Goal: Find contact information: Find contact information

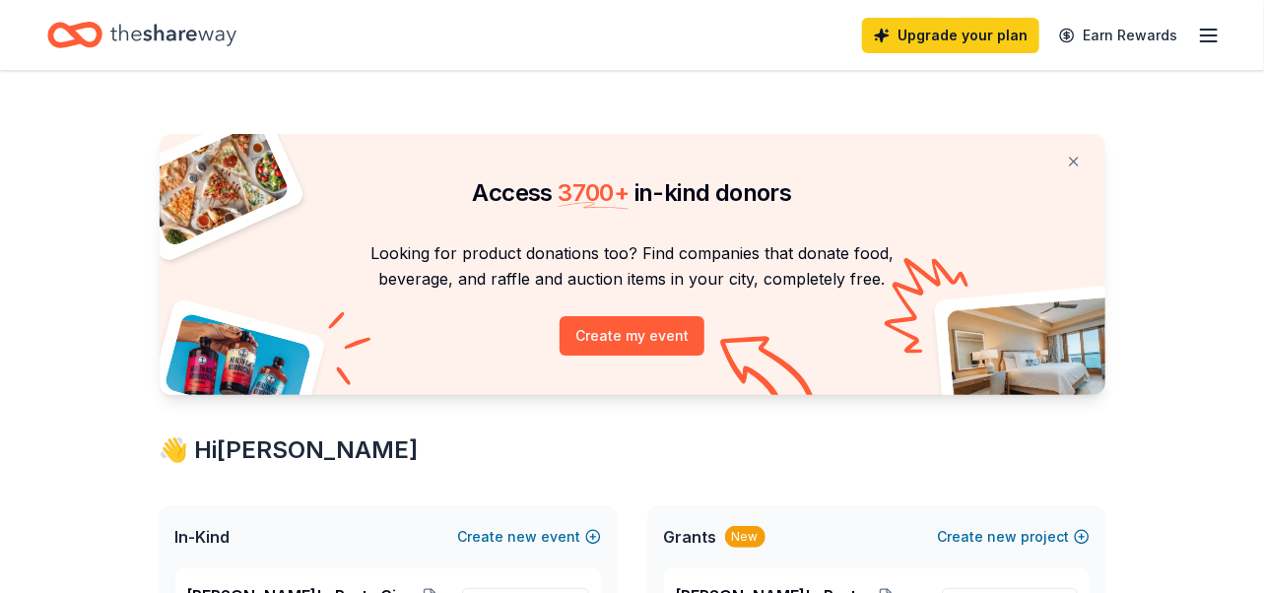
drag, startPoint x: 0, startPoint y: 0, endPoint x: 245, endPoint y: 457, distance: 518.9
click at [1212, 42] on icon "button" at bounding box center [1209, 36] width 24 height 24
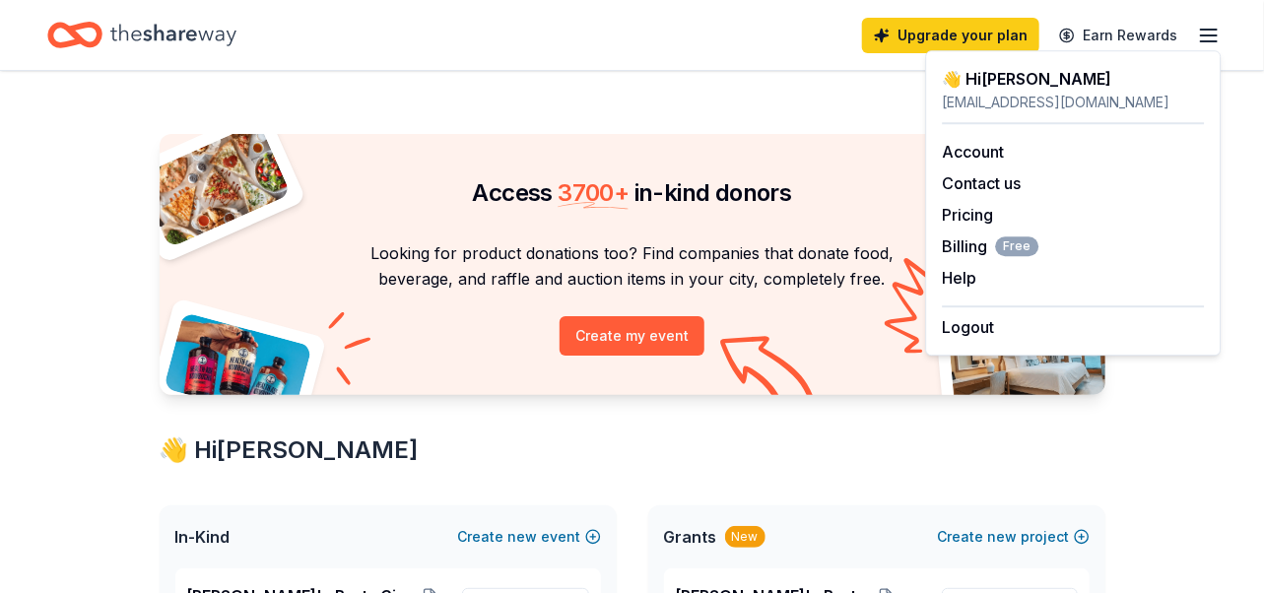
click at [997, 80] on div "👋 Hi Rhonda" at bounding box center [1073, 79] width 262 height 24
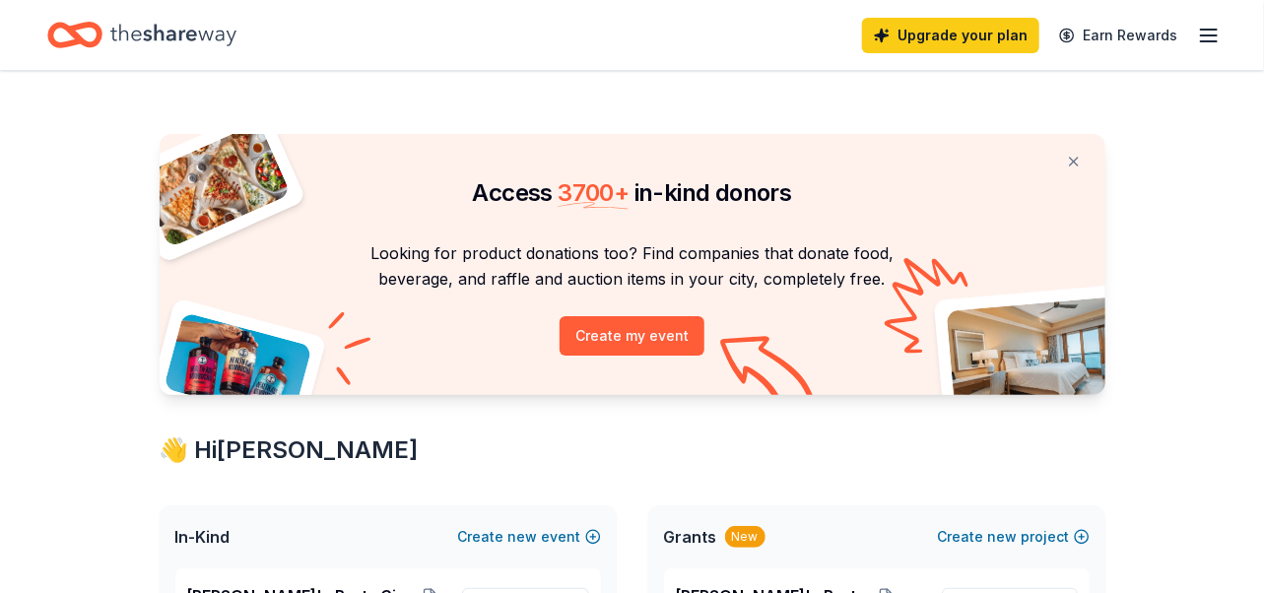
click at [1214, 33] on icon "button" at bounding box center [1209, 36] width 24 height 24
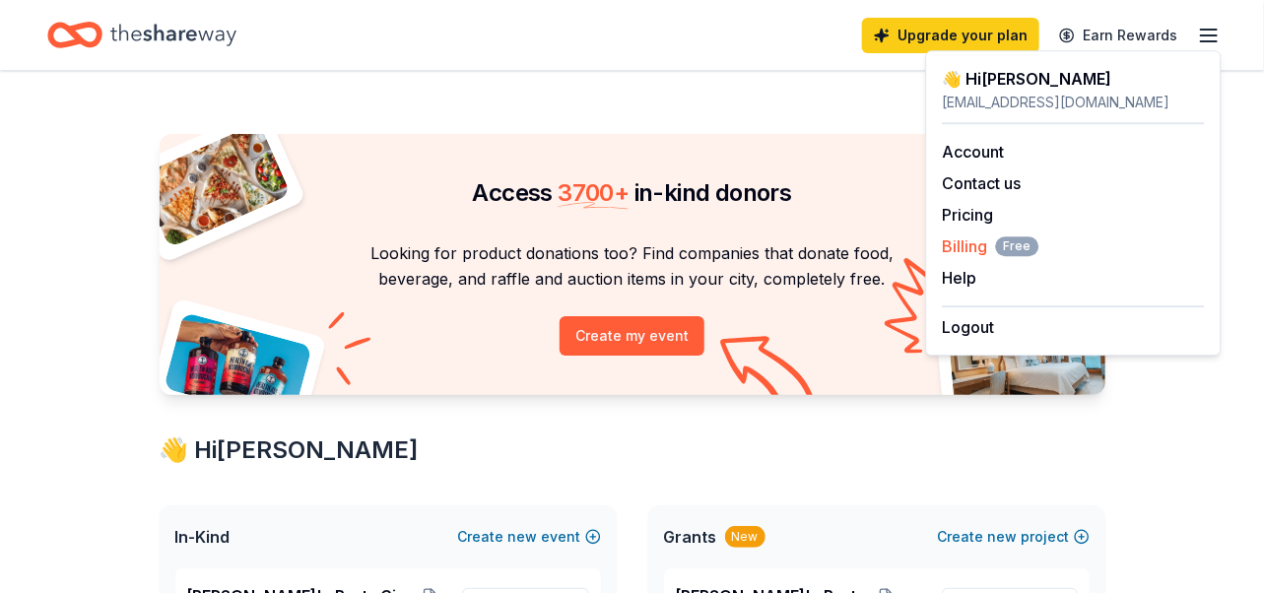
click at [963, 243] on span "Billing Free" at bounding box center [990, 247] width 97 height 24
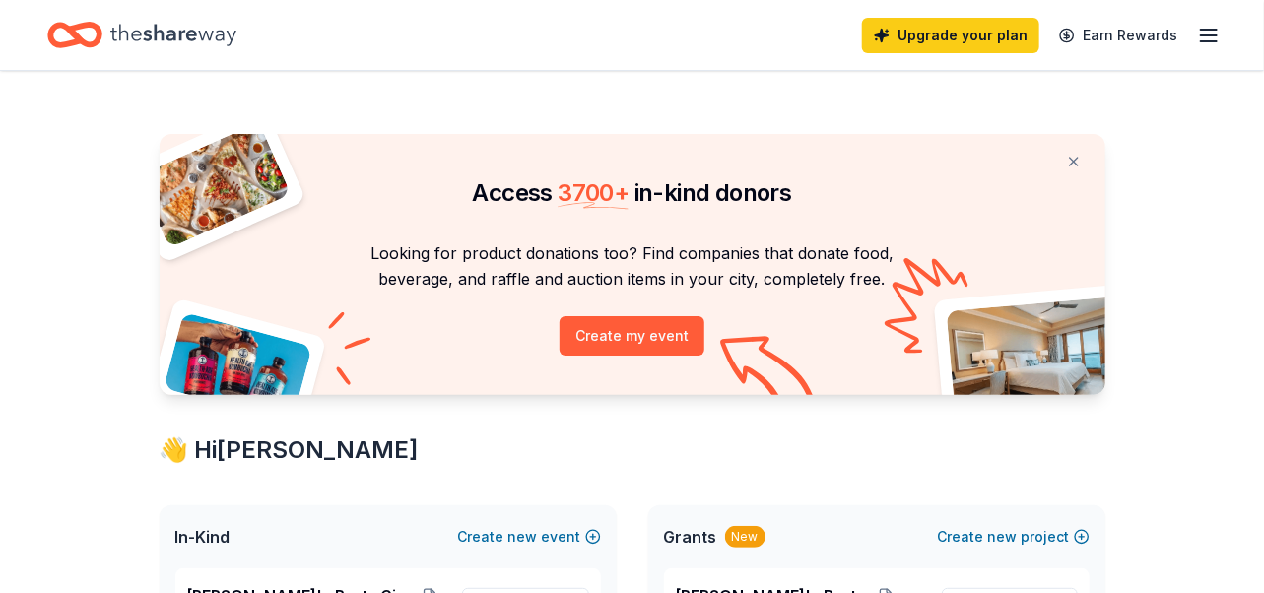
click at [1210, 35] on line "button" at bounding box center [1209, 35] width 16 height 0
click at [1206, 31] on icon "button" at bounding box center [1209, 36] width 24 height 24
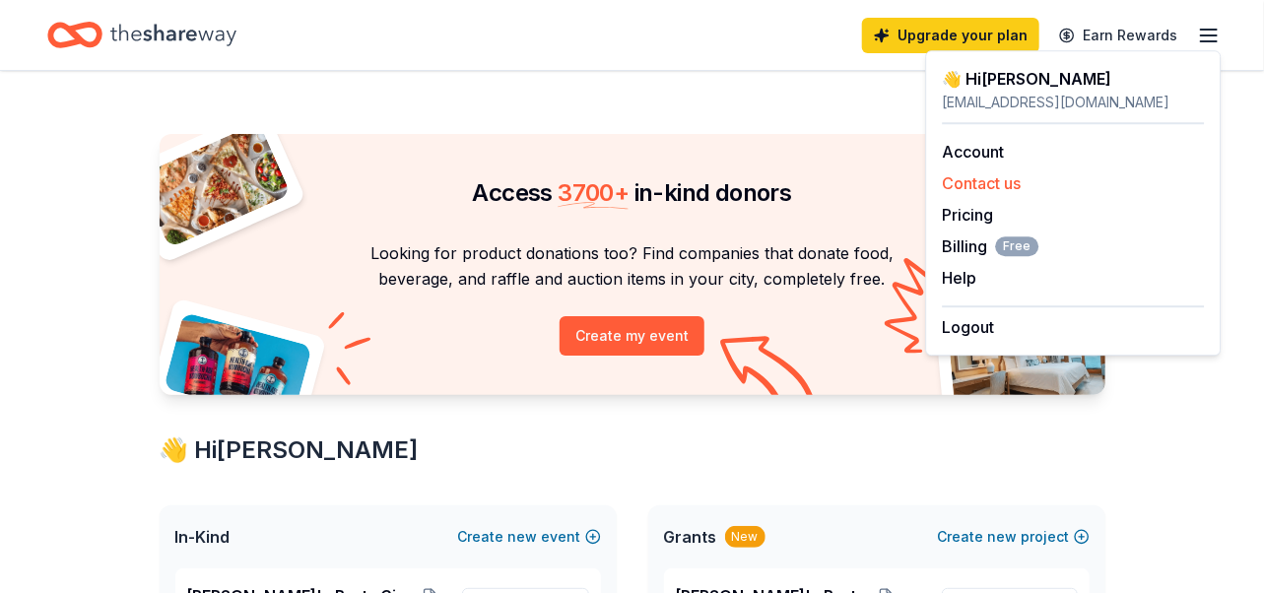
click at [968, 183] on button "Contact us" at bounding box center [981, 183] width 79 height 24
